Goal: Obtain resource: Download file/media

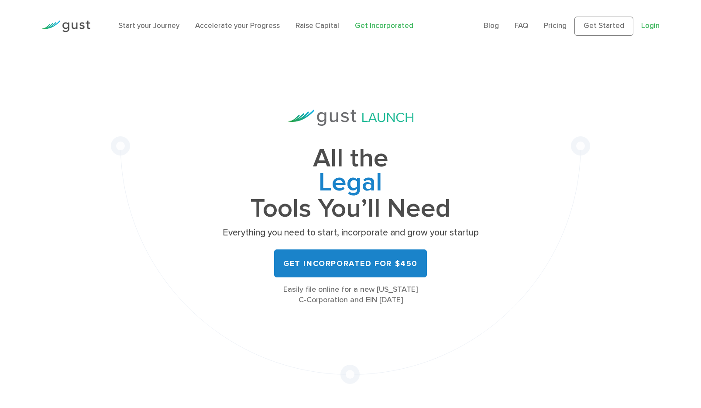
click at [650, 28] on link "Login" at bounding box center [650, 25] width 18 height 9
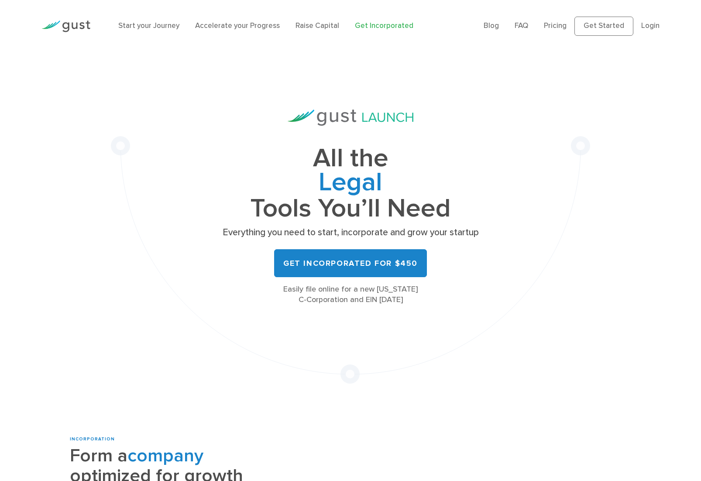
click at [381, 114] on img at bounding box center [351, 118] width 126 height 16
click at [655, 27] on link "Login" at bounding box center [650, 25] width 18 height 9
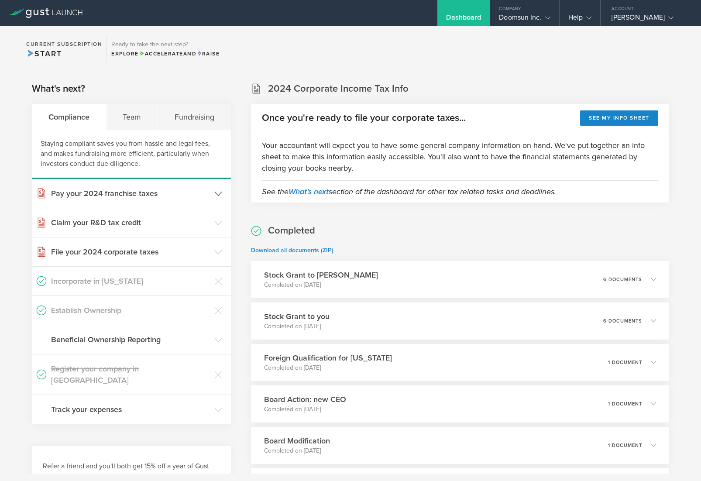
click at [210, 189] on header "Pay your 2024 franchise taxes" at bounding box center [131, 193] width 199 height 29
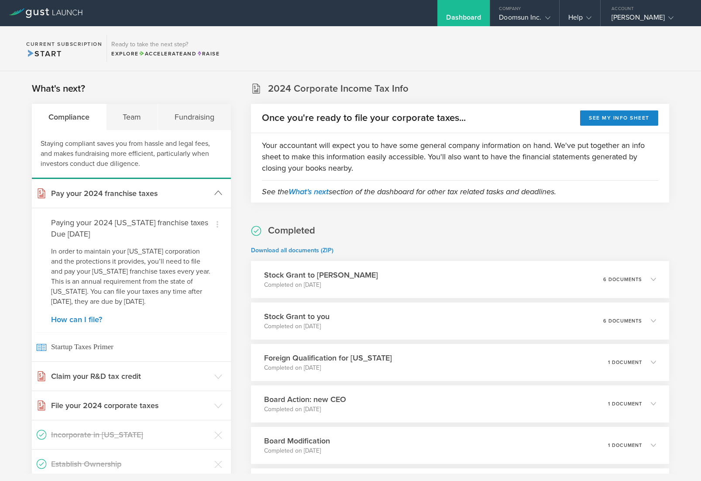
click at [210, 189] on header "Pay your 2024 franchise taxes" at bounding box center [131, 193] width 199 height 29
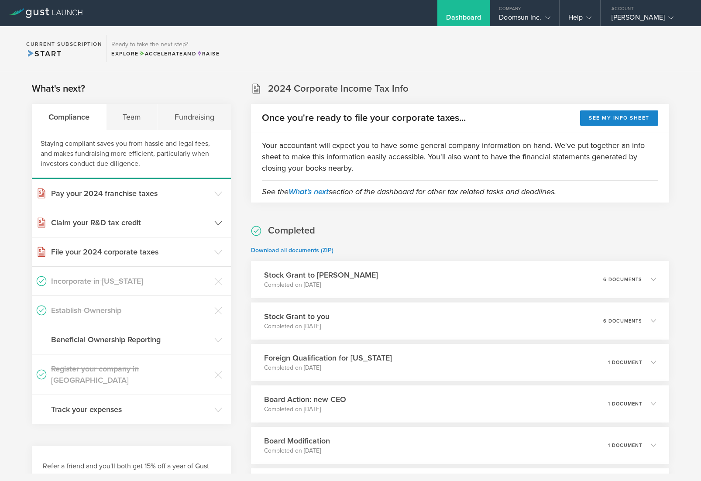
click at [196, 223] on h3 "Claim your R&D tax credit" at bounding box center [130, 222] width 159 height 11
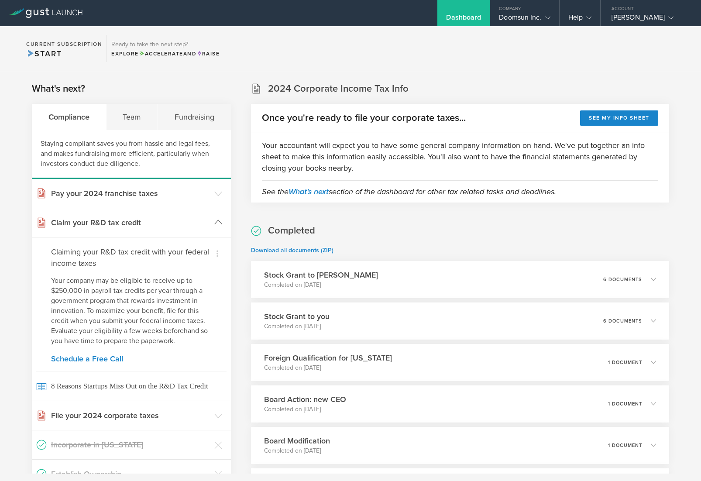
click at [196, 223] on h3 "Claim your R&D tax credit" at bounding box center [130, 222] width 159 height 11
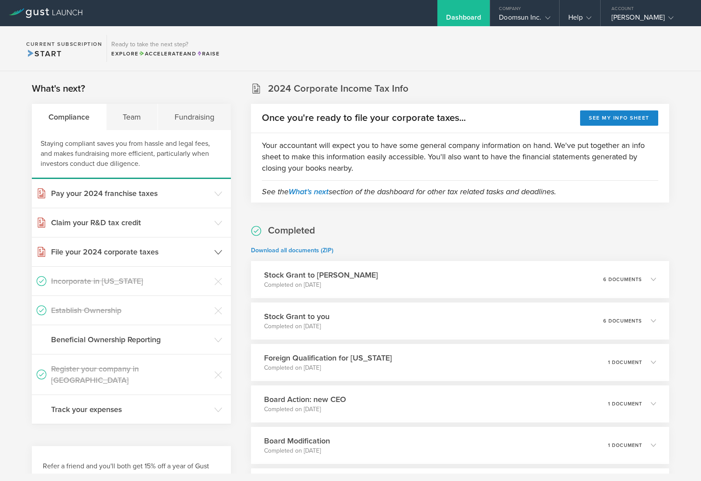
click at [210, 251] on header "File your 2024 corporate taxes" at bounding box center [131, 252] width 199 height 29
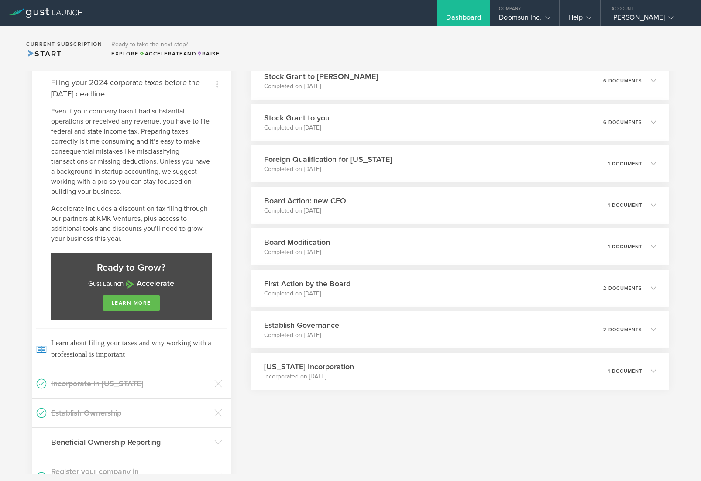
scroll to position [202, 0]
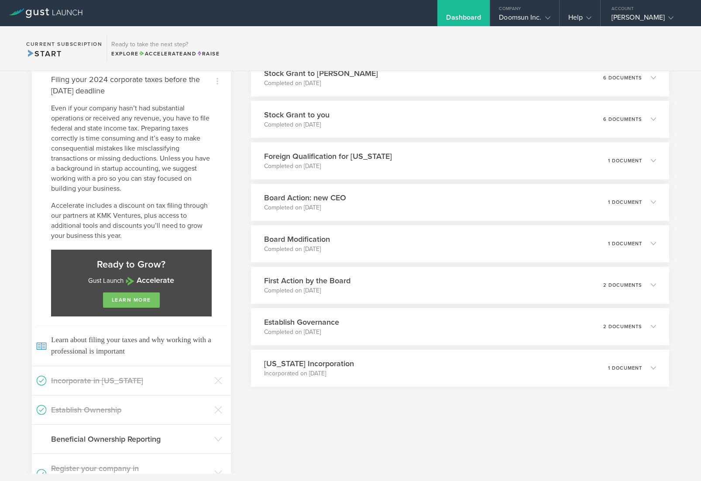
click at [152, 299] on link "learn more" at bounding box center [131, 300] width 57 height 15
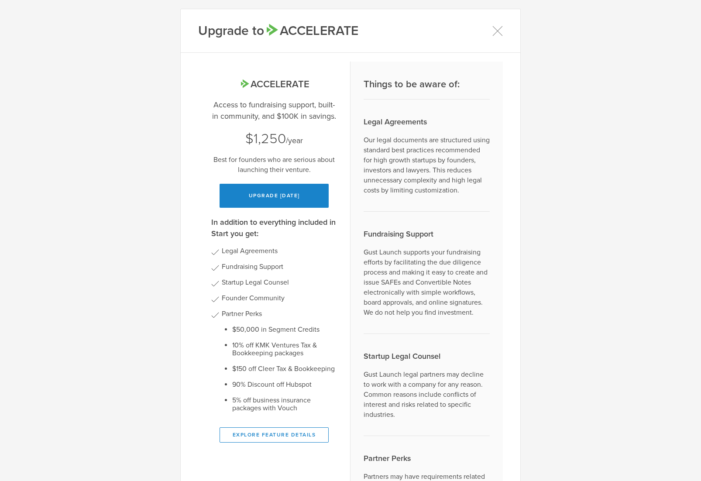
scroll to position [0, 0]
click at [491, 30] on div "Upgrade to Accelerate" at bounding box center [351, 31] width 340 height 44
click at [496, 30] on icon at bounding box center [497, 30] width 11 height 11
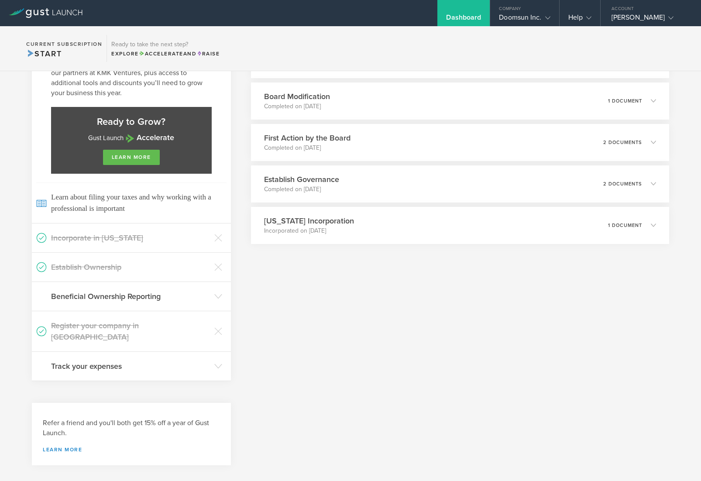
scroll to position [344, 0]
click at [390, 228] on div "Delaware Incorporation Incorporated on Oct 7, 2024 1 document" at bounding box center [460, 226] width 427 height 38
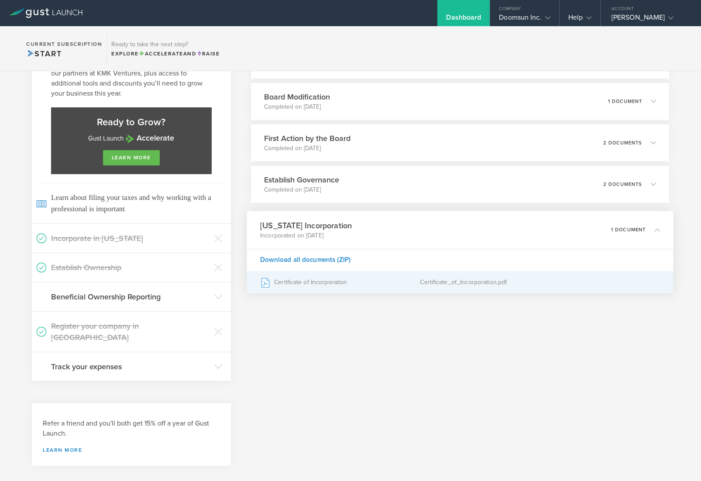
click at [323, 279] on div "Certificate of Incorporation" at bounding box center [340, 282] width 160 height 22
